Goal: Transaction & Acquisition: Download file/media

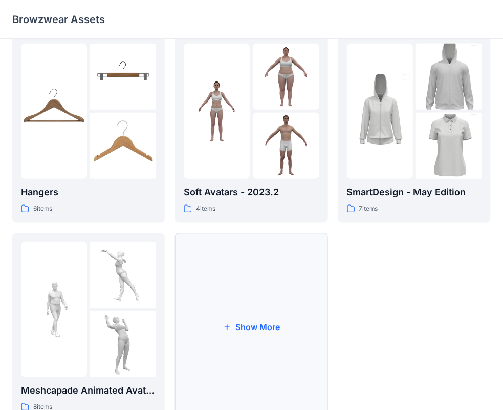
scroll to position [254, 0]
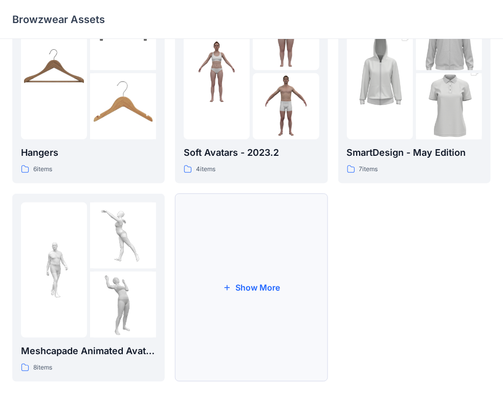
click at [246, 282] on button "Show More" at bounding box center [251, 288] width 153 height 188
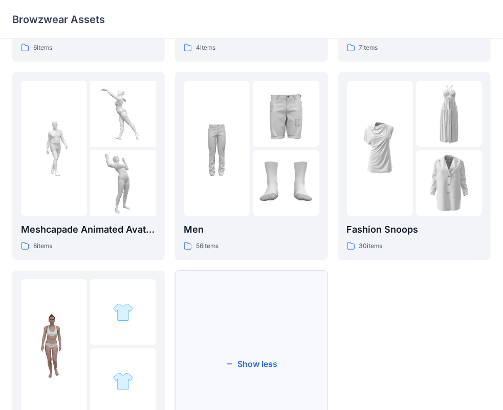
scroll to position [453, 0]
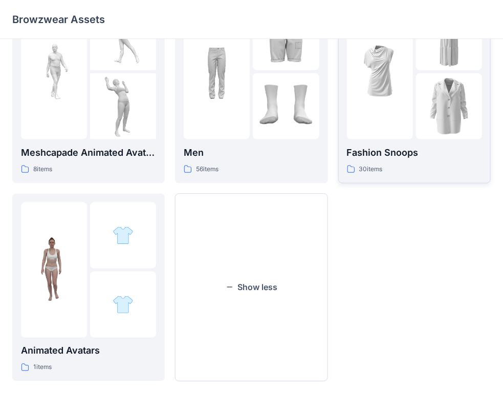
click at [393, 163] on div "Fashion Snoops 30 items" at bounding box center [414, 159] width 135 height 29
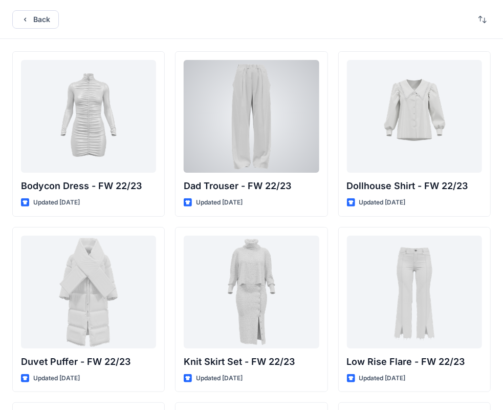
click at [256, 134] on div at bounding box center [251, 116] width 135 height 113
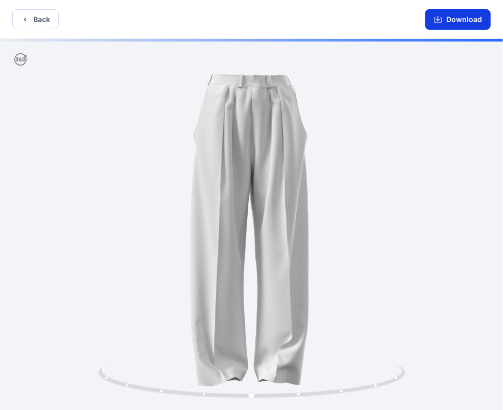
click at [433, 23] on button "Download" at bounding box center [458, 19] width 66 height 20
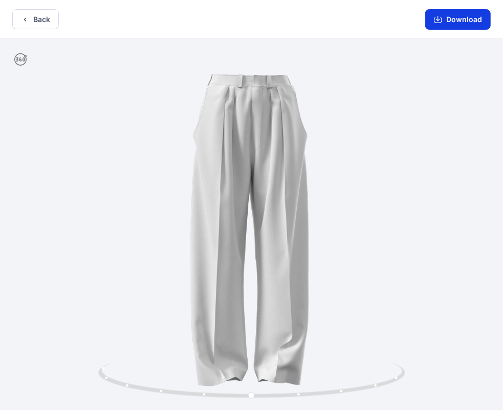
click at [445, 20] on button "Download" at bounding box center [458, 19] width 66 height 20
click at [441, 17] on icon "button" at bounding box center [438, 19] width 8 height 8
click at [30, 22] on button "Back" at bounding box center [35, 19] width 47 height 20
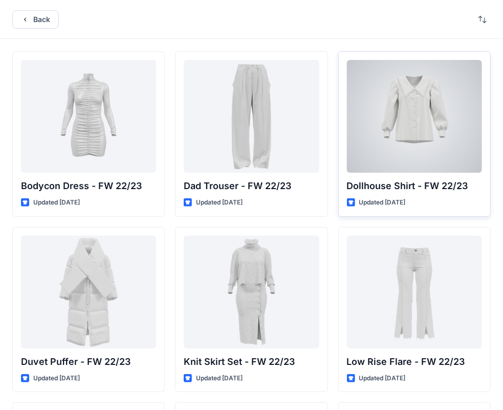
click at [395, 131] on div at bounding box center [414, 116] width 135 height 113
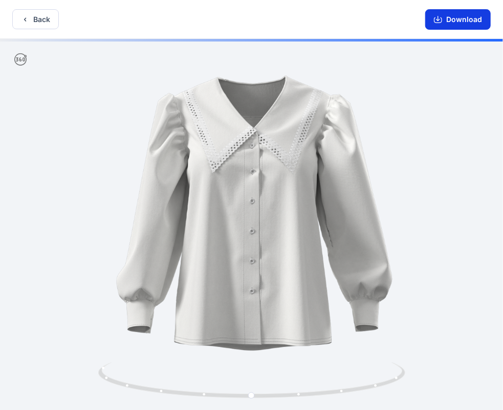
click at [454, 23] on button "Download" at bounding box center [458, 19] width 66 height 20
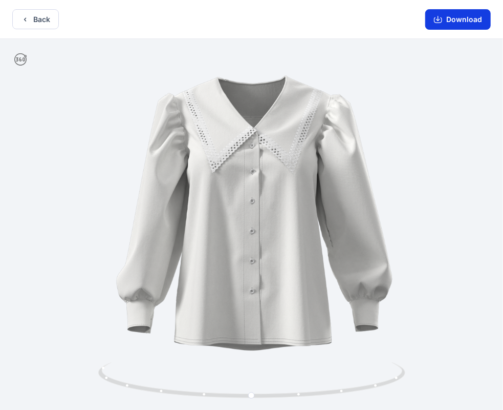
click at [445, 17] on button "Download" at bounding box center [458, 19] width 66 height 20
